Goal: Task Accomplishment & Management: Manage account settings

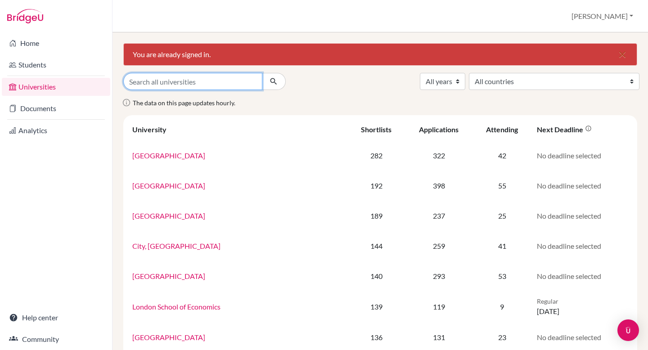
click at [185, 77] on input "Search all universities" at bounding box center [192, 81] width 139 height 17
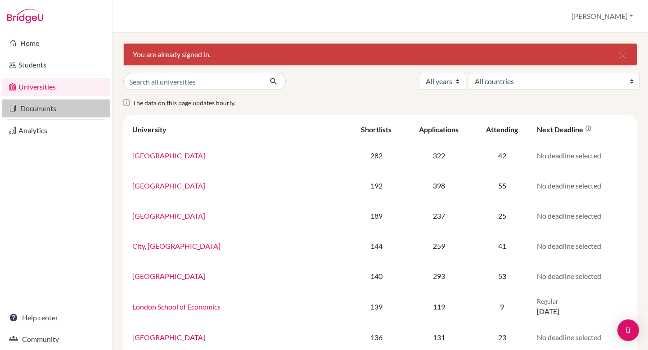
click at [13, 106] on icon at bounding box center [12, 108] width 7 height 11
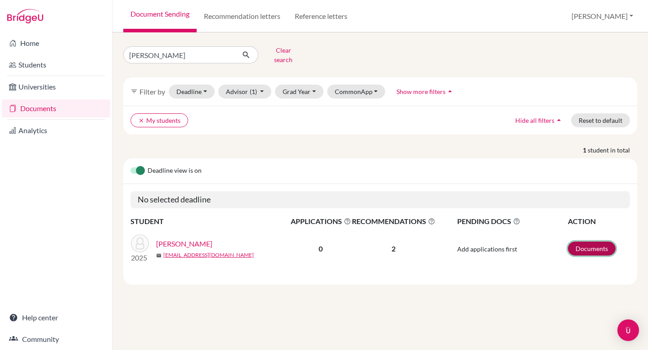
click at [590, 242] on link "Documents" at bounding box center [592, 249] width 48 height 14
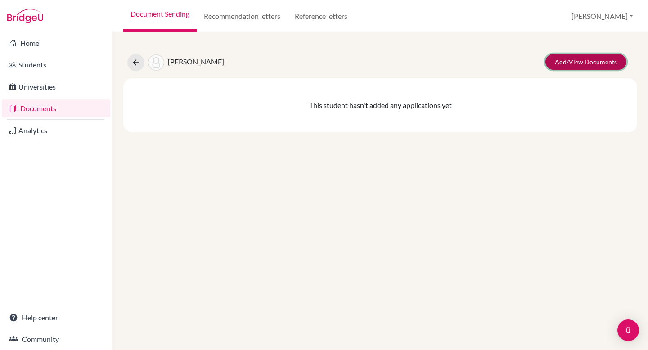
click at [612, 63] on link "Add/View Documents" at bounding box center [585, 62] width 81 height 16
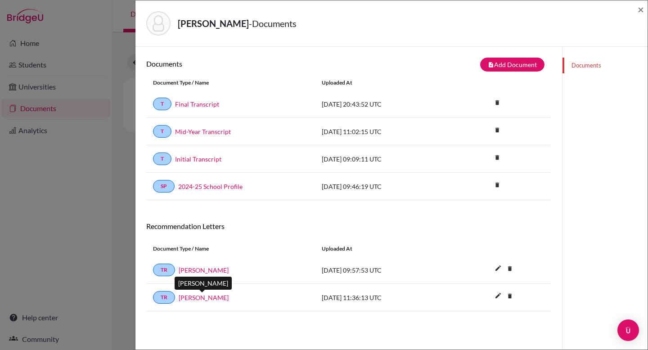
click at [208, 300] on link "[PERSON_NAME]" at bounding box center [204, 297] width 50 height 9
click at [639, 11] on span "×" at bounding box center [641, 9] width 6 height 13
